Goal: Transaction & Acquisition: Purchase product/service

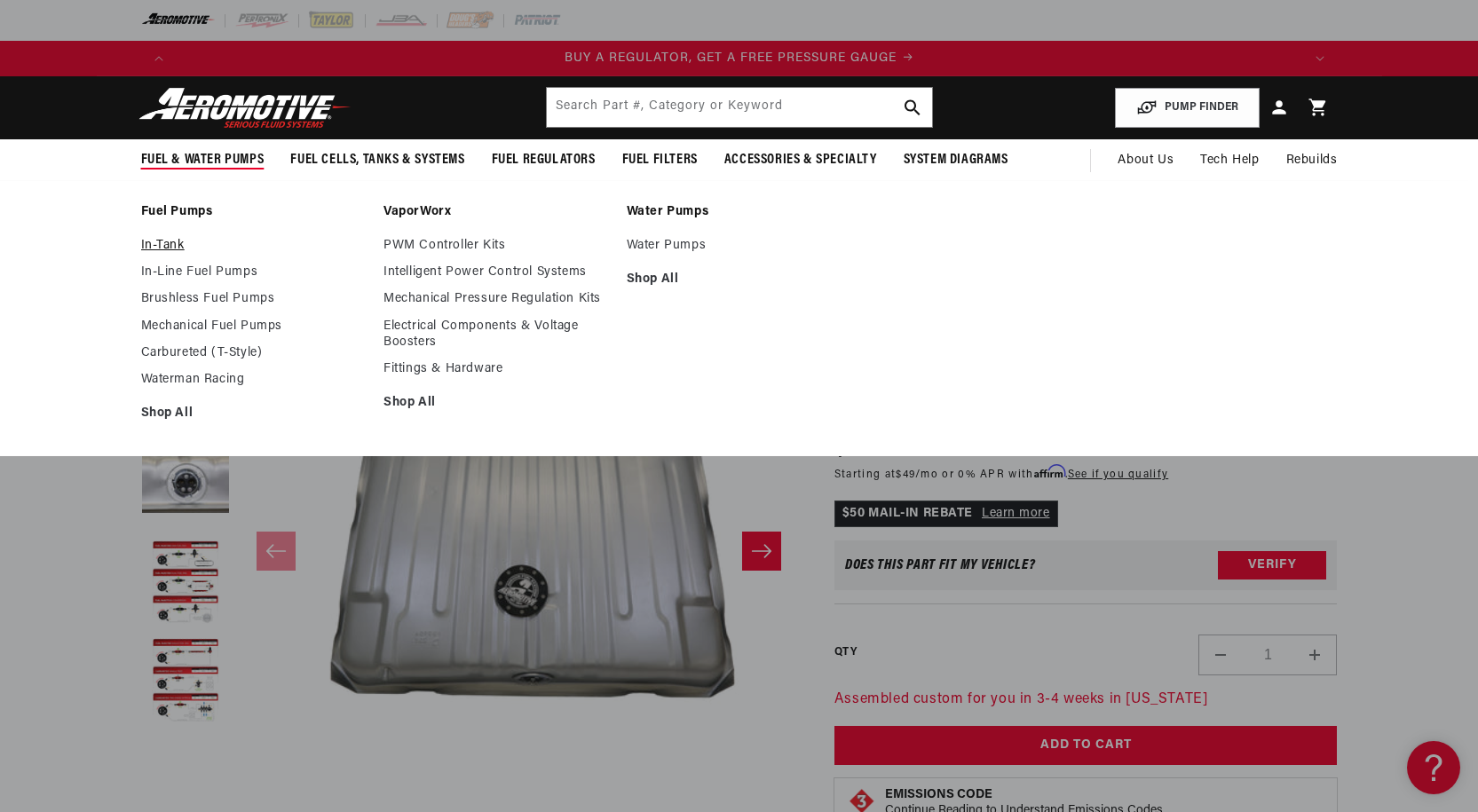
click at [164, 245] on link "In-Tank" at bounding box center [254, 246] width 226 height 16
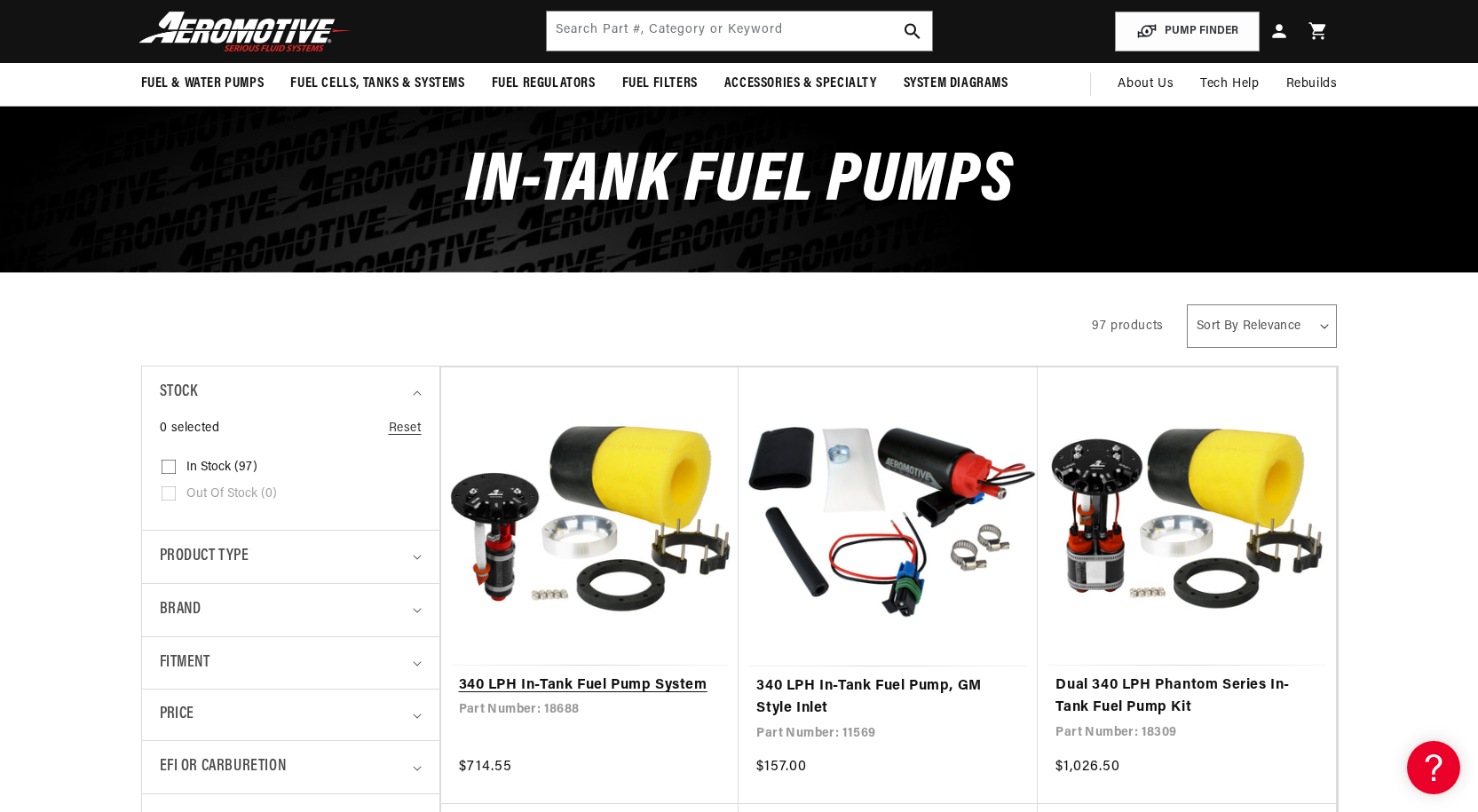
scroll to position [267, 0]
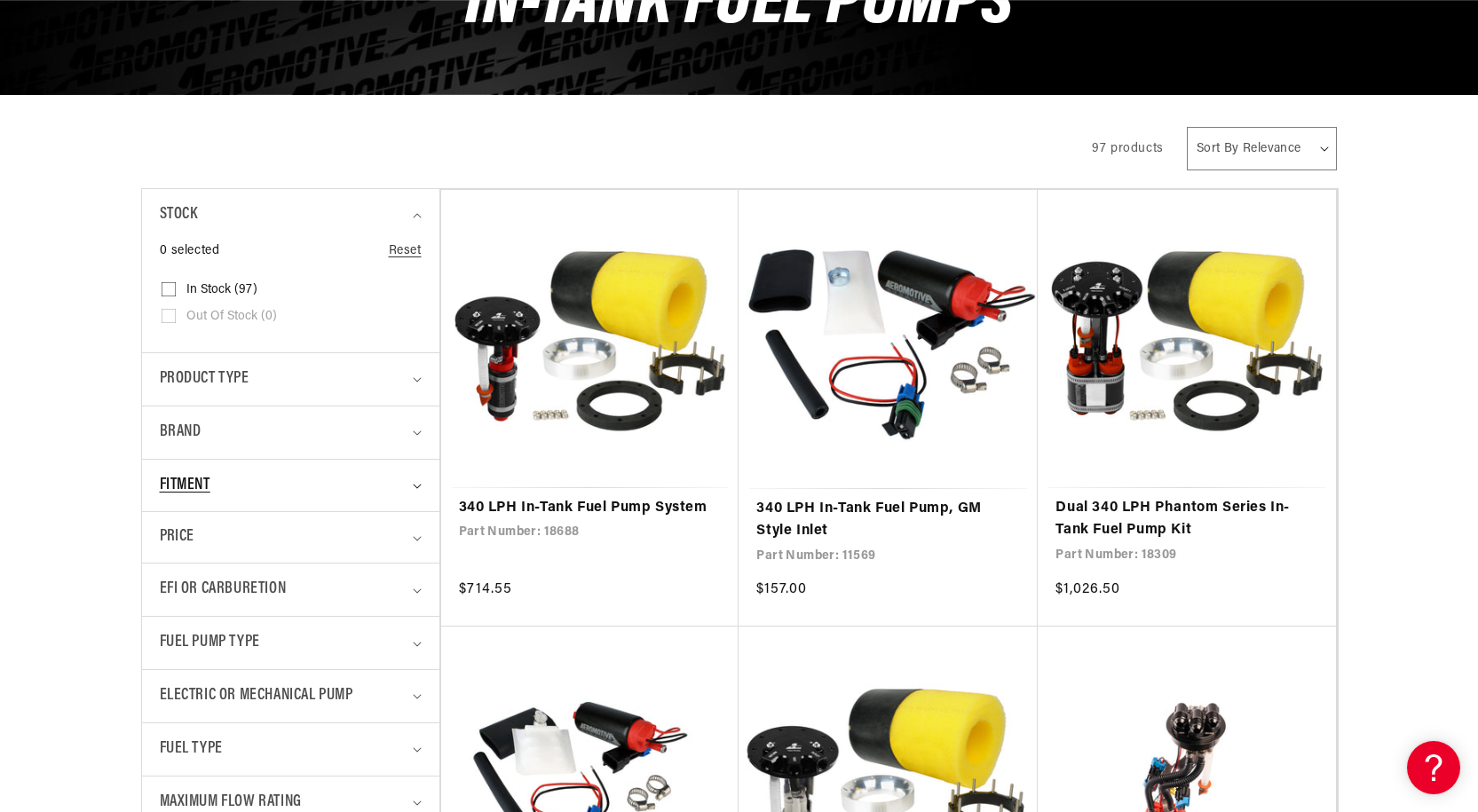
click at [189, 481] on span "Fitment" at bounding box center [184, 486] width 50 height 26
